Goal: Information Seeking & Learning: Learn about a topic

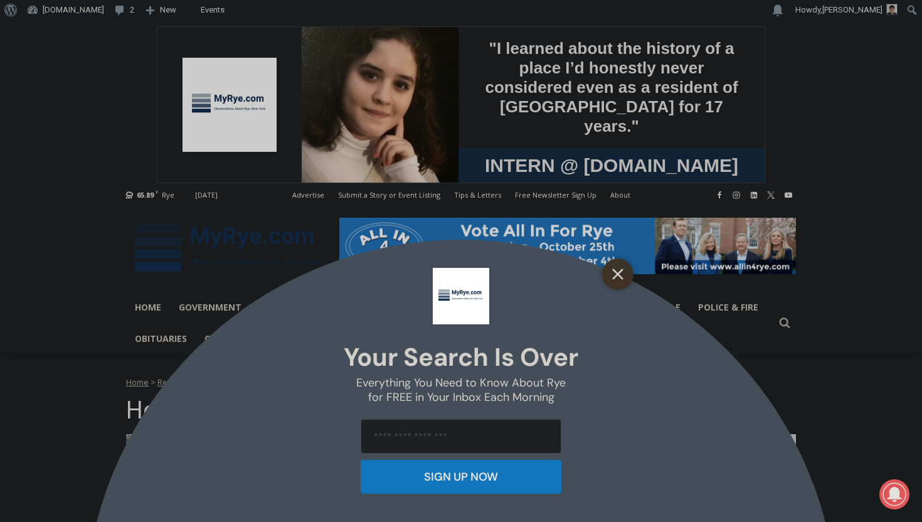
click at [616, 270] on icon "Close" at bounding box center [617, 274] width 11 height 11
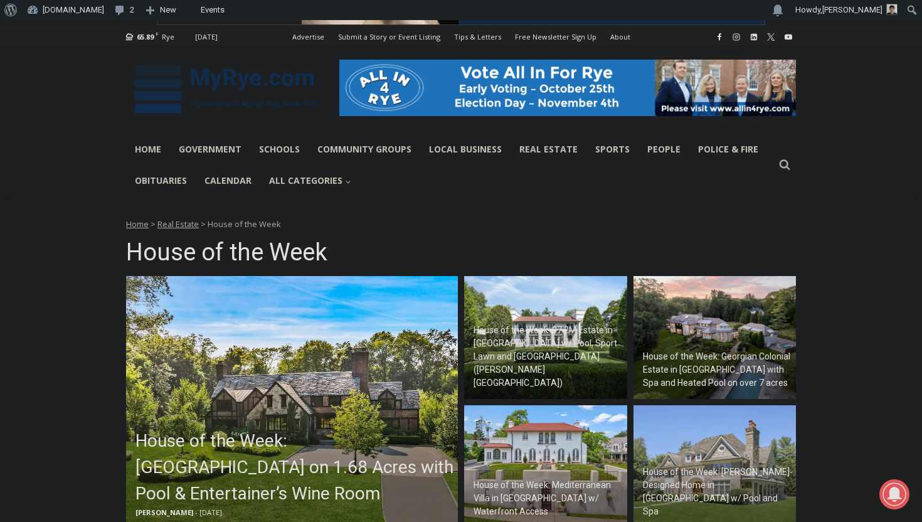
scroll to position [249, 0]
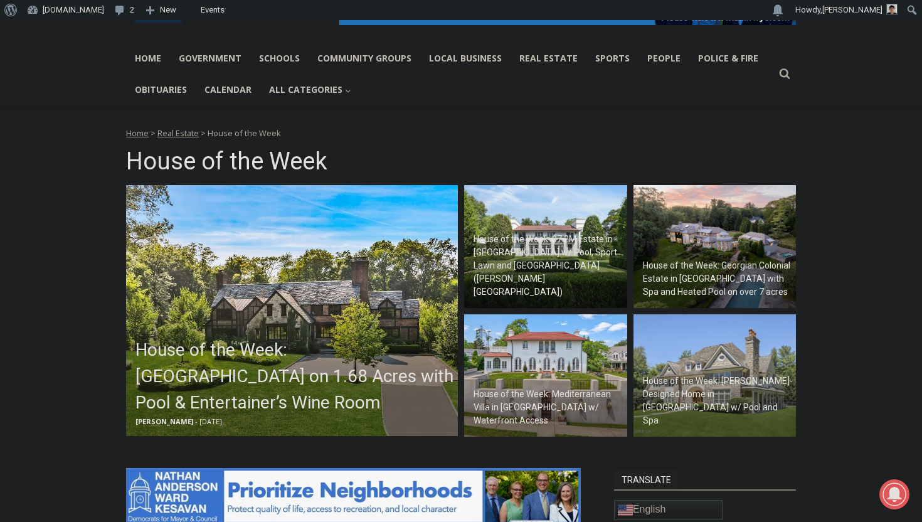
click at [267, 323] on img at bounding box center [292, 310] width 332 height 251
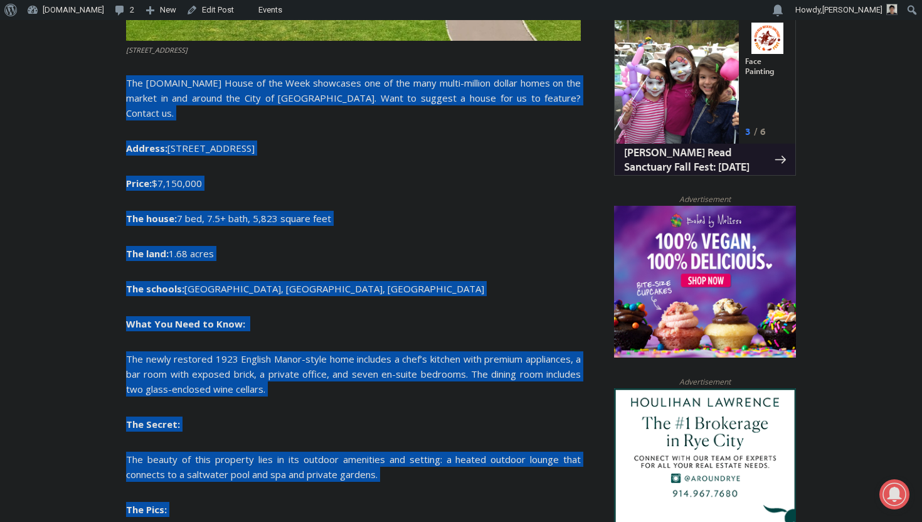
scroll to position [860, 0]
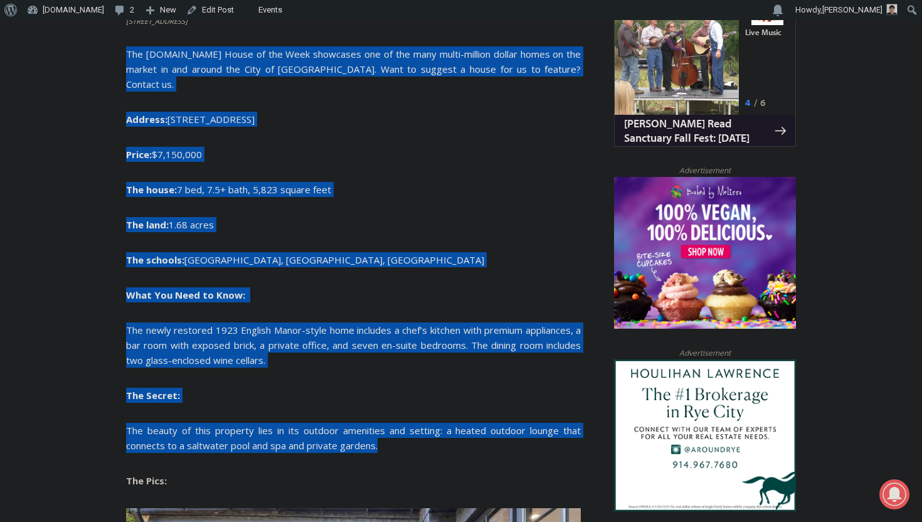
drag, startPoint x: 127, startPoint y: 178, endPoint x: 368, endPoint y: 443, distance: 358.0
copy div "The MyRye.com House of the Week showcases one of the many multi-million dollar …"
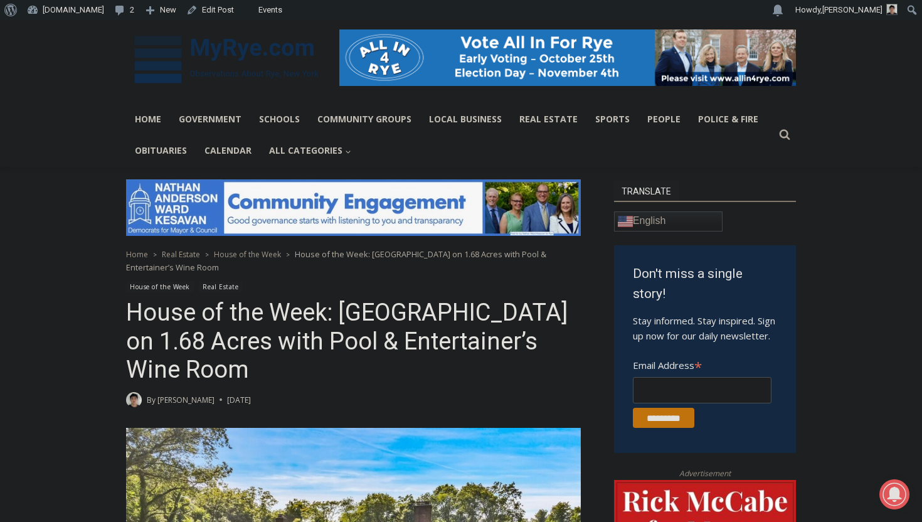
scroll to position [203, 0]
